Goal: Transaction & Acquisition: Purchase product/service

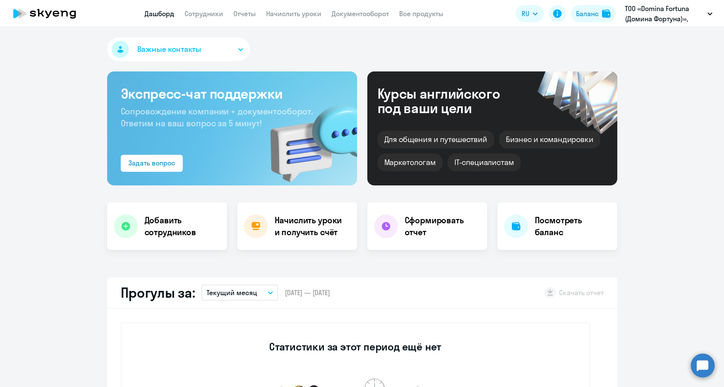
select select "30"
click at [594, 17] on div "Баланс" at bounding box center [587, 14] width 23 height 10
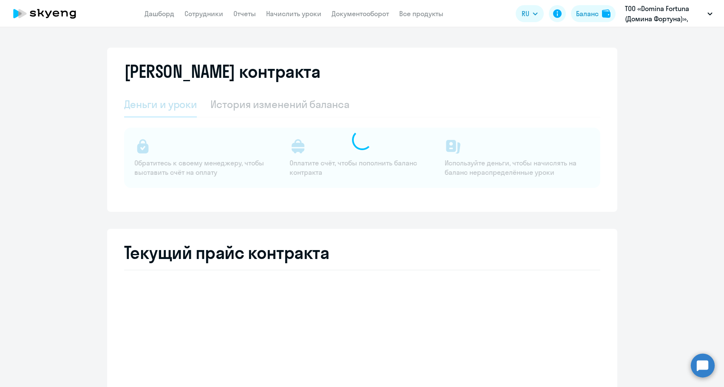
select select "english_adult_not_native_speaker"
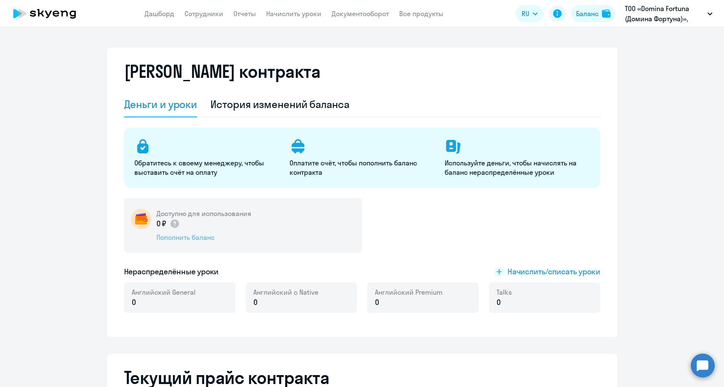
click at [195, 236] on div "Пополнить баланс" at bounding box center [204, 237] width 95 height 9
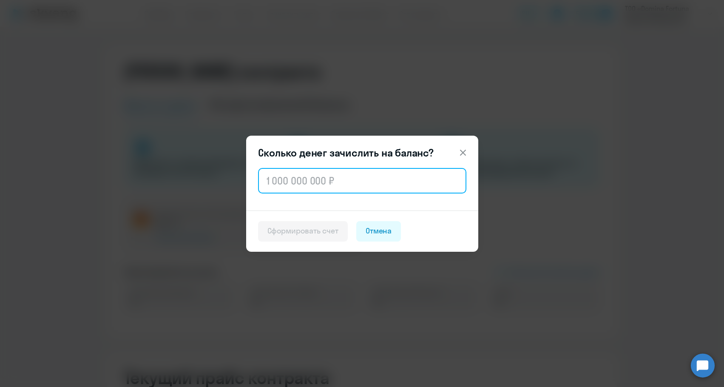
click at [299, 192] on input "text" at bounding box center [362, 181] width 208 height 26
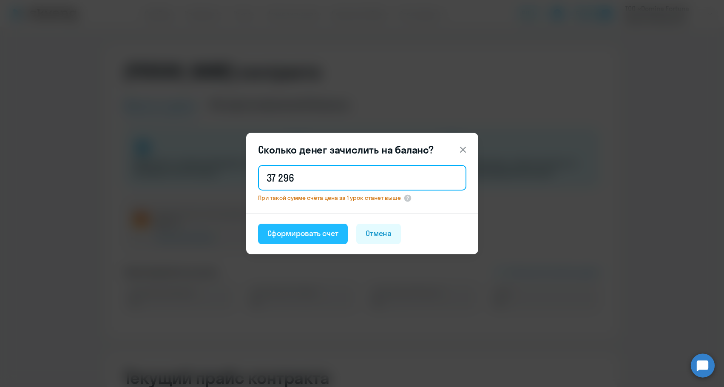
type input "37 296"
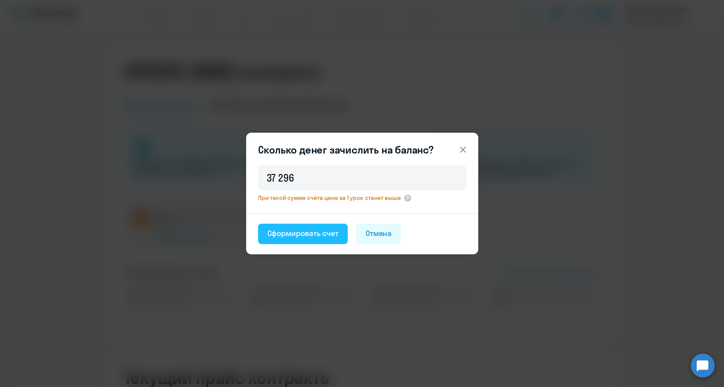
click at [316, 226] on button "Сформировать счет" at bounding box center [303, 234] width 90 height 20
